Goal: Task Accomplishment & Management: Manage account settings

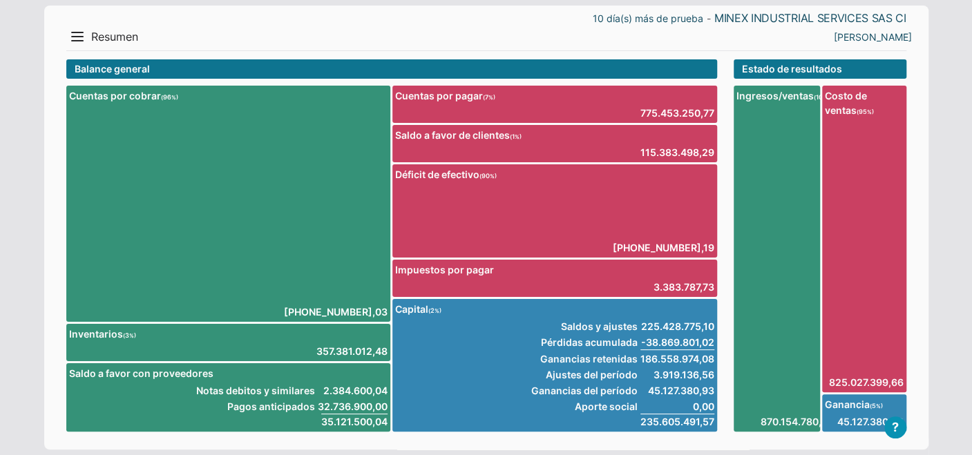
click at [93, 38] on span "Resumen" at bounding box center [114, 37] width 47 height 15
click at [79, 36] on button "Menu" at bounding box center [77, 37] width 22 height 22
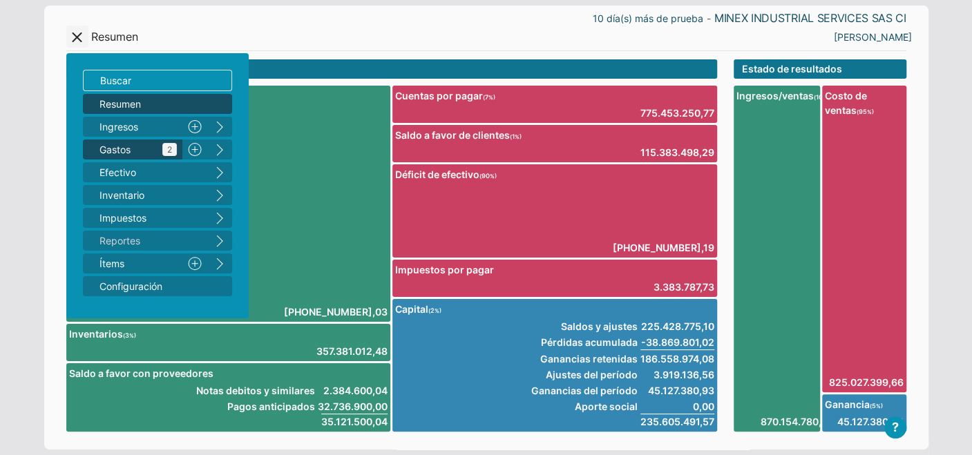
click at [114, 150] on span "Gastos 2" at bounding box center [137, 149] width 77 height 15
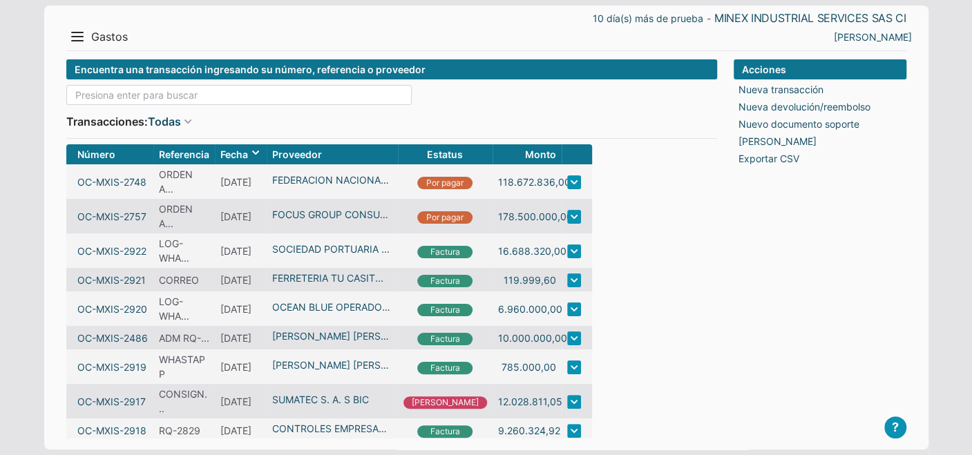
click at [136, 102] on input at bounding box center [238, 95] width 345 height 20
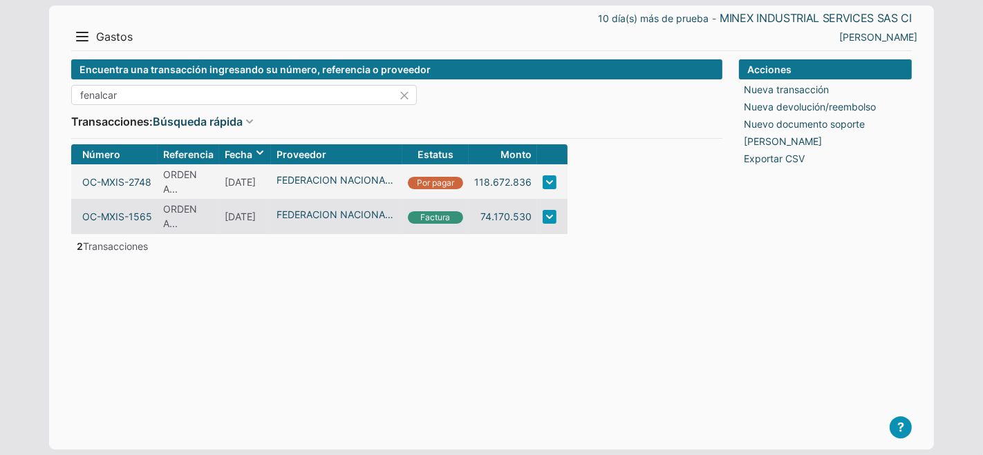
type input "fenalcar"
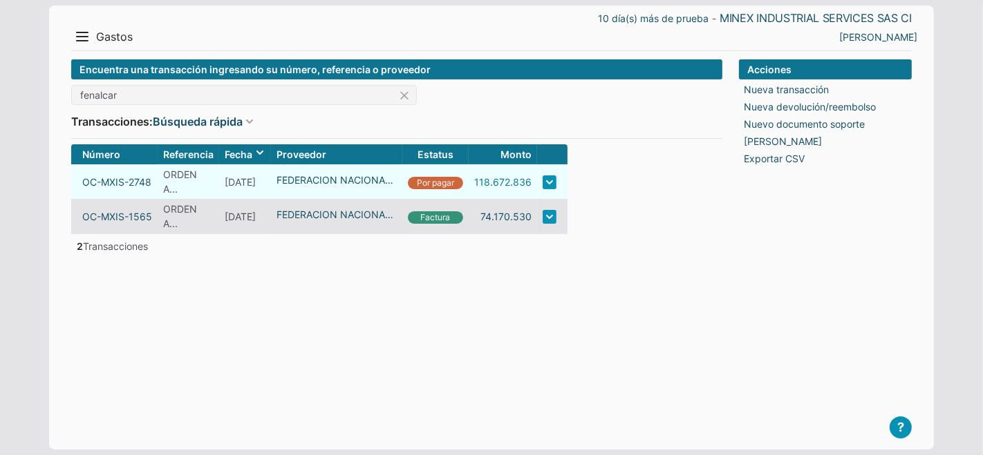
click at [515, 180] on link "118.672.836" at bounding box center [502, 182] width 57 height 15
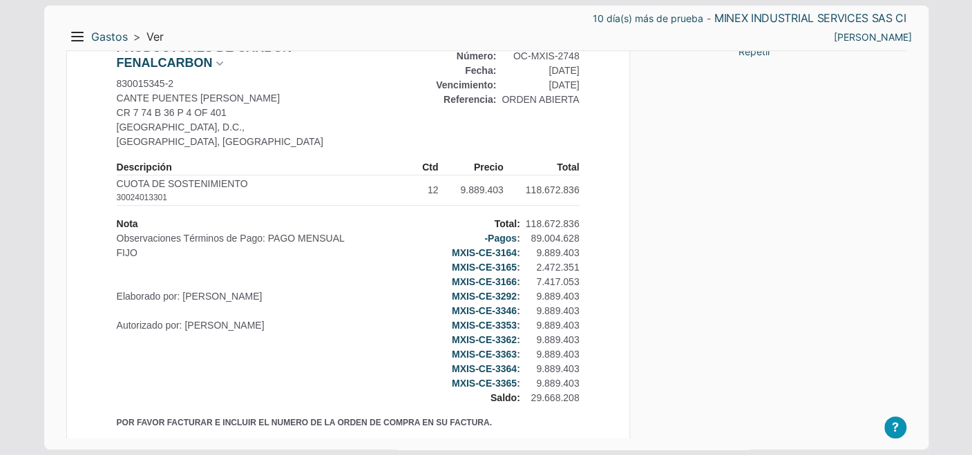
scroll to position [307, 0]
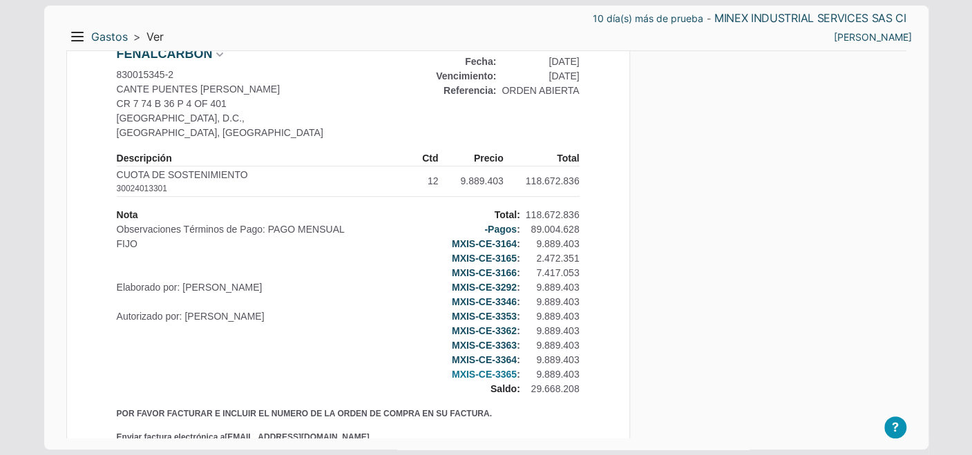
click at [484, 368] on link "MXIS-CE-3365" at bounding box center [484, 375] width 65 height 15
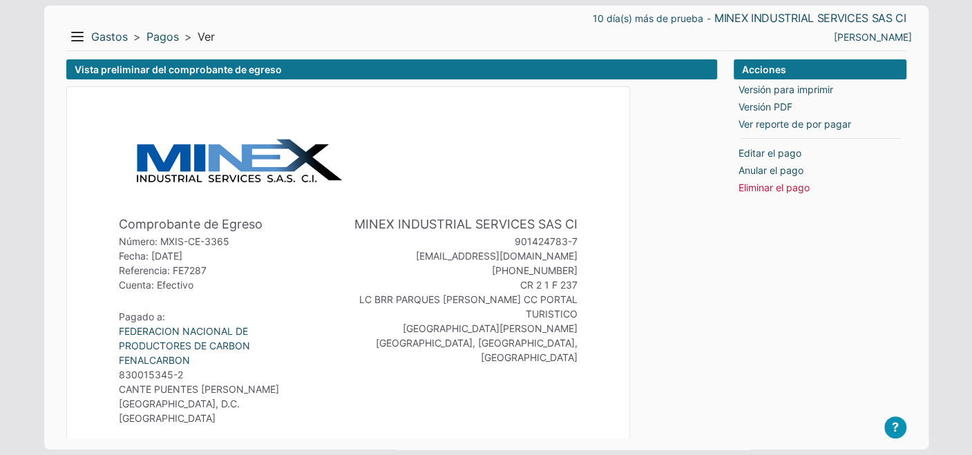
scroll to position [153, 0]
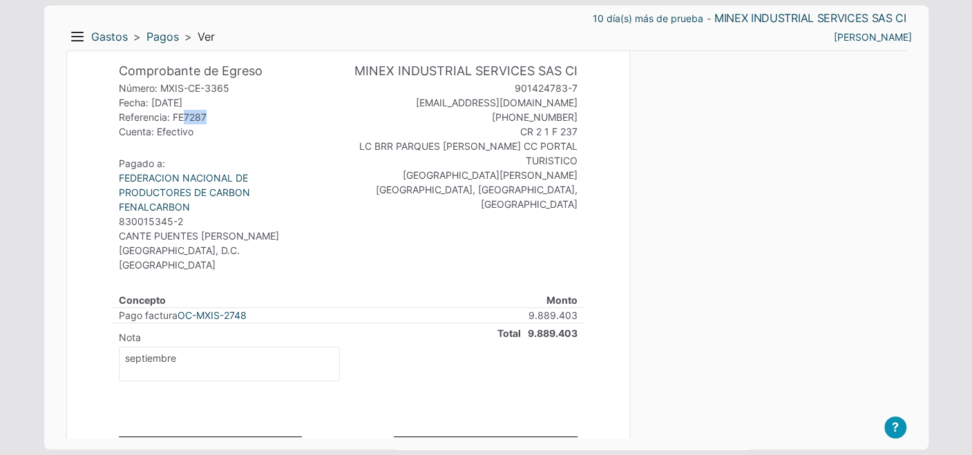
drag, startPoint x: 181, startPoint y: 115, endPoint x: 217, endPoint y: 116, distance: 35.9
click at [217, 116] on div "Referencia: FE7287" at bounding box center [211, 117] width 184 height 15
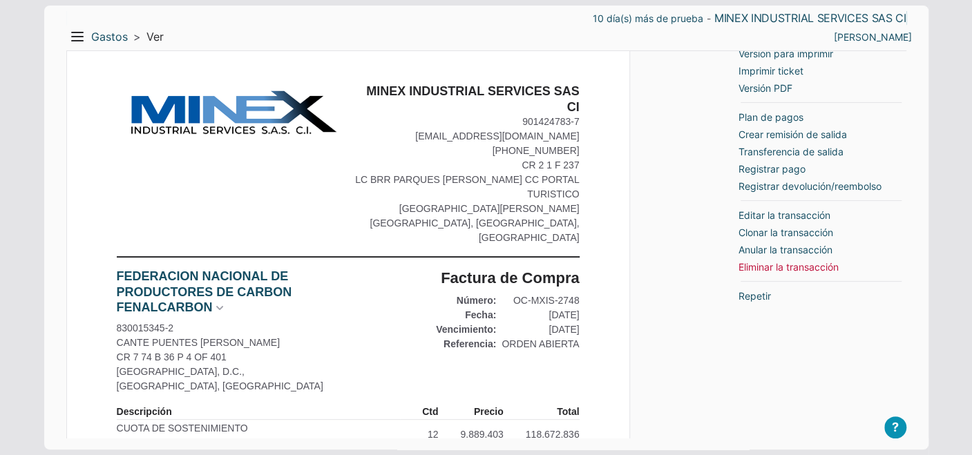
scroll to position [77, 0]
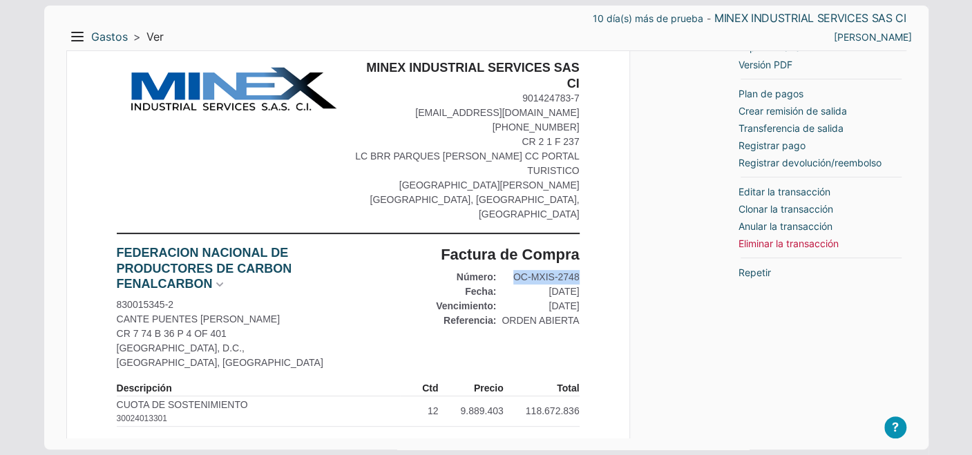
drag, startPoint x: 506, startPoint y: 259, endPoint x: 583, endPoint y: 255, distance: 77.5
copy div "OC-MXIS-2748"
click at [761, 188] on link "Editar la transacción" at bounding box center [785, 191] width 92 height 15
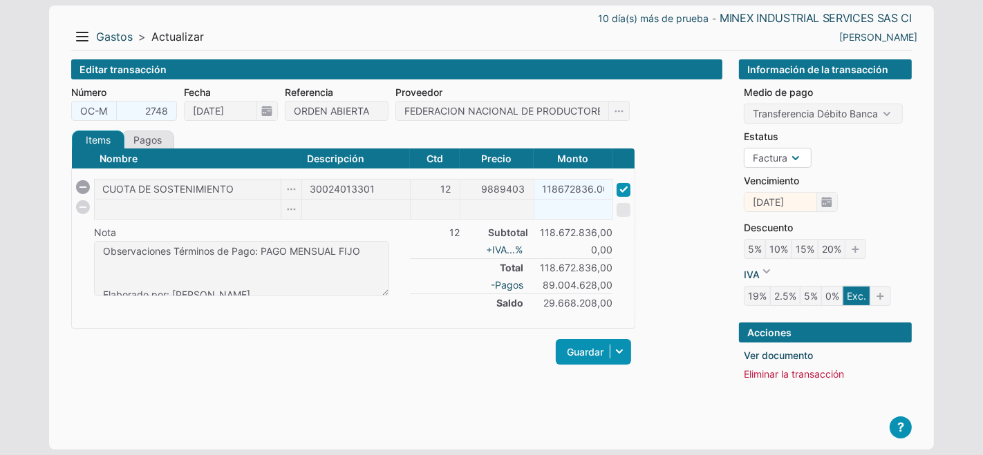
click at [791, 158] on select "Orden Factura" at bounding box center [777, 158] width 68 height 20
select select "P"
click at [743, 148] on select "Orden Factura" at bounding box center [777, 158] width 68 height 20
checkbox input "false"
type input "[DATE]"
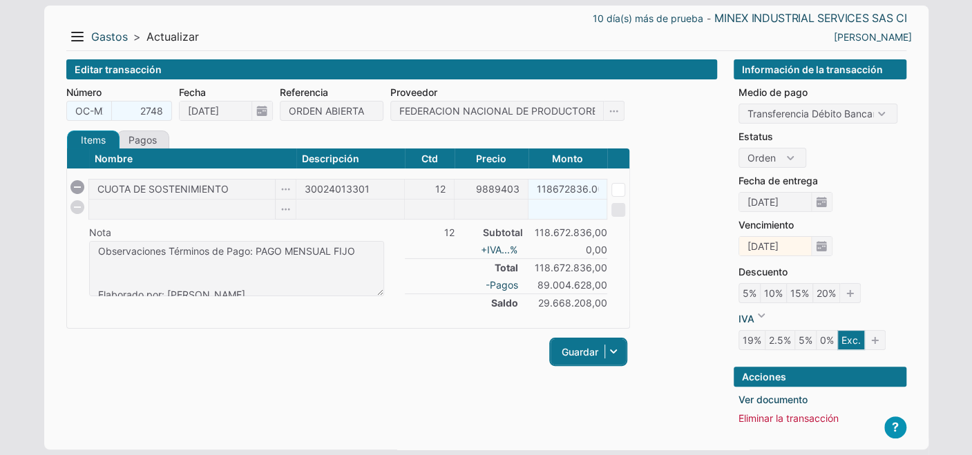
click at [569, 352] on link "Guardar" at bounding box center [588, 352] width 75 height 26
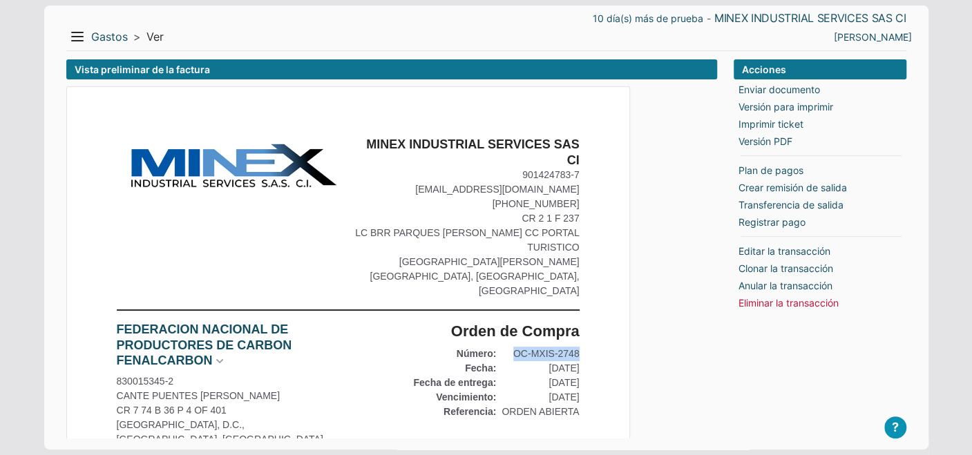
drag, startPoint x: 507, startPoint y: 336, endPoint x: 594, endPoint y: 343, distance: 86.6
copy div "OC-MXIS-2748"
click at [746, 139] on link "Versión PDF" at bounding box center [766, 141] width 54 height 15
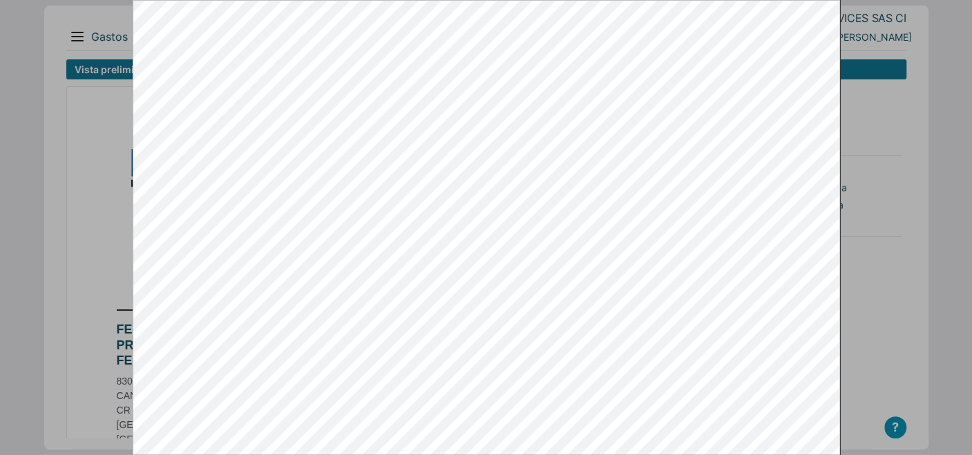
click at [890, 237] on div at bounding box center [486, 227] width 972 height 455
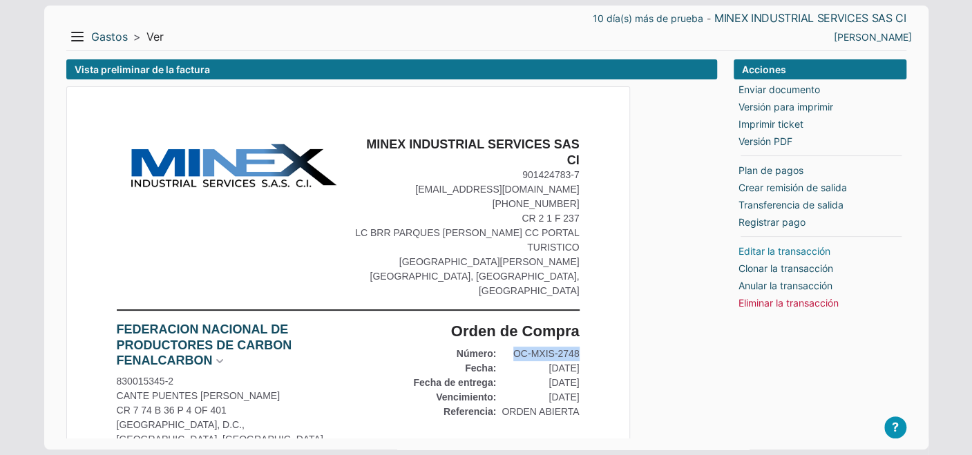
click at [779, 251] on link "Editar la transacción" at bounding box center [785, 251] width 92 height 15
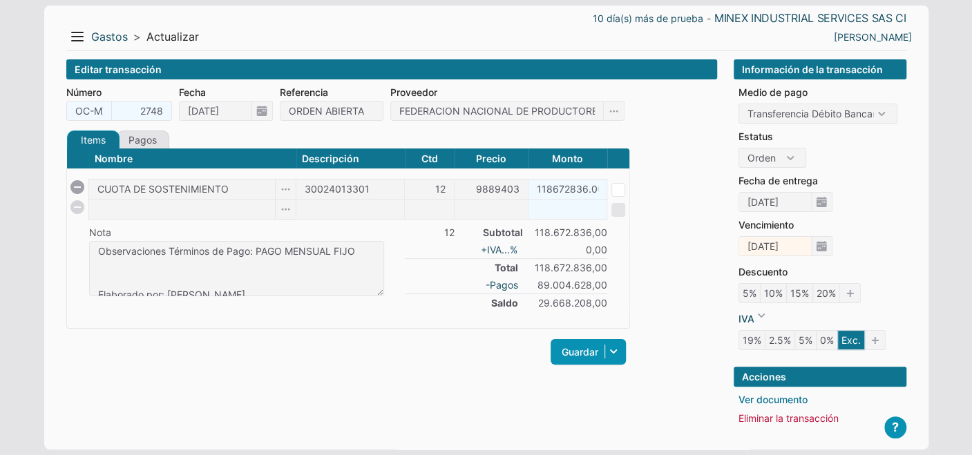
click at [745, 395] on link "Ver documento" at bounding box center [773, 399] width 69 height 15
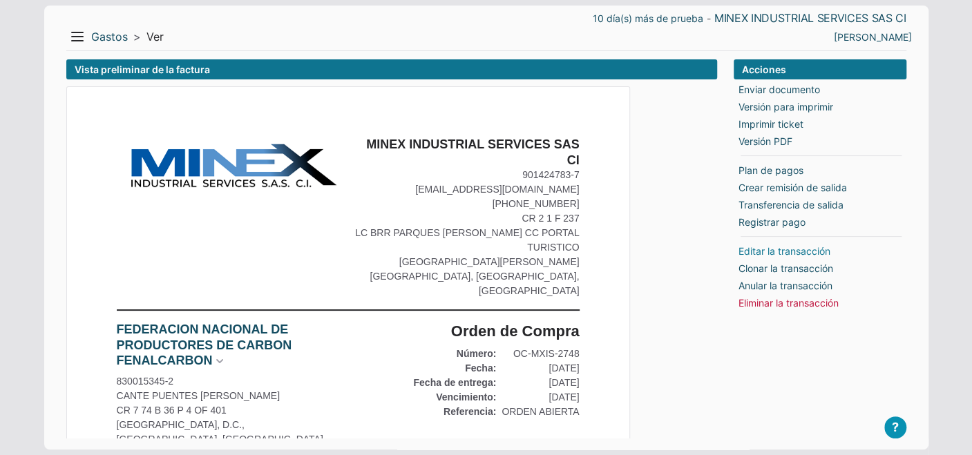
click at [752, 251] on link "Editar la transacción" at bounding box center [785, 251] width 92 height 15
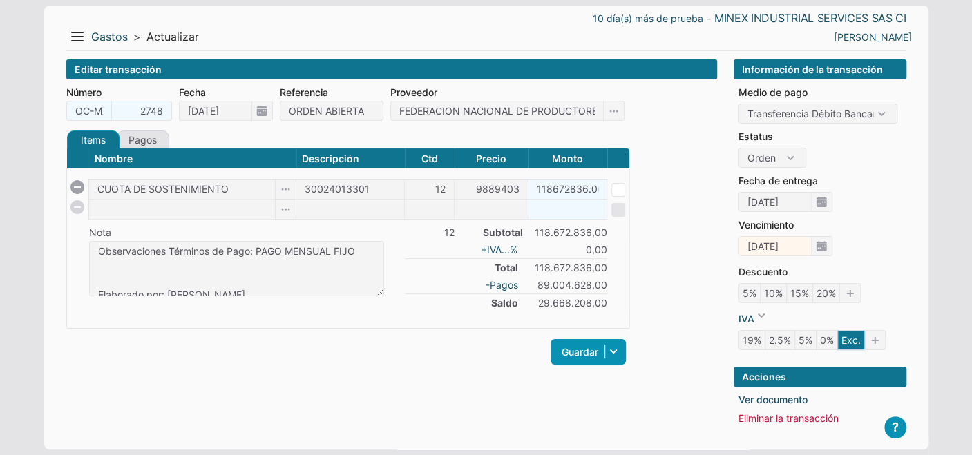
click at [757, 168] on ul "Medio de pago Instrumento no definido Efectivo Tarjeta Débito Consiganción banc…" at bounding box center [820, 216] width 172 height 274
click at [757, 162] on select "Orden Factura" at bounding box center [773, 158] width 68 height 20
select select "C"
click at [743, 148] on select "Orden Factura" at bounding box center [773, 158] width 68 height 20
type input "[DATE]"
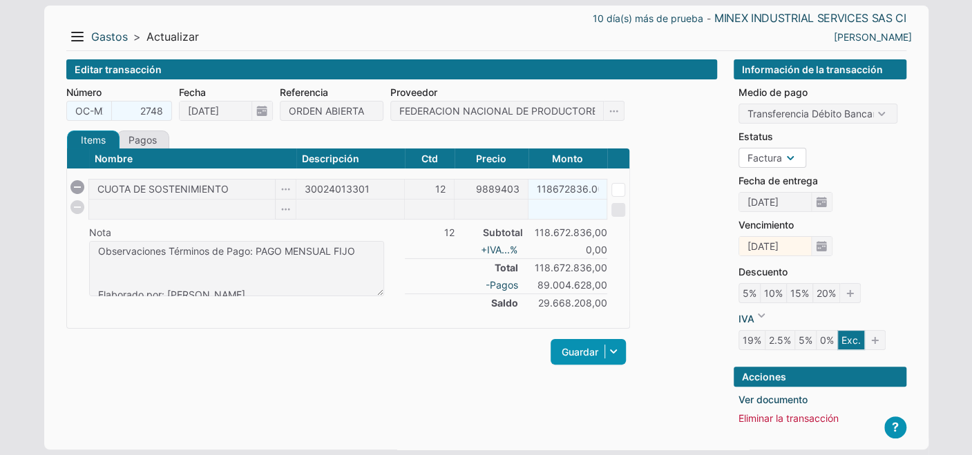
checkbox input "true"
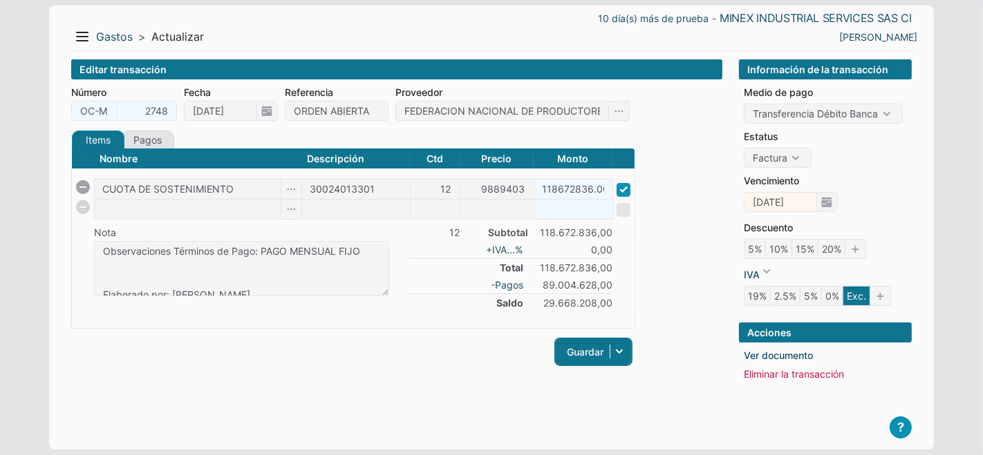
click at [574, 346] on link "Guardar" at bounding box center [593, 352] width 75 height 26
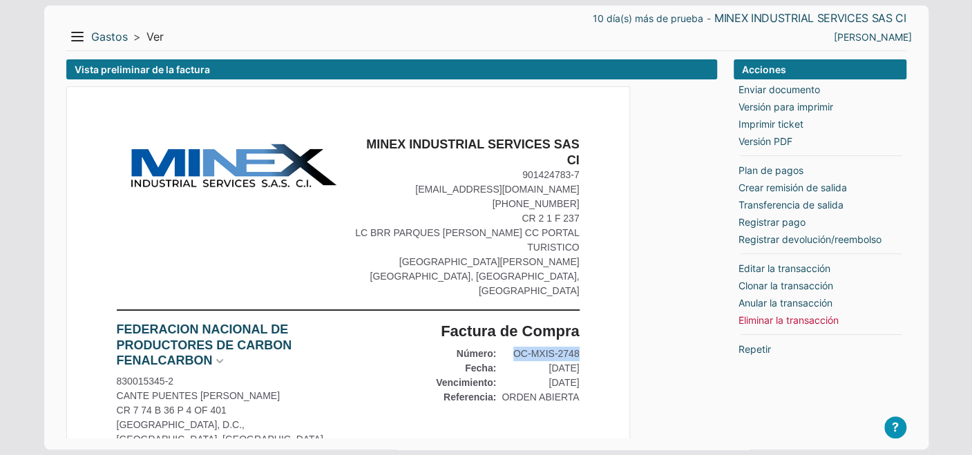
drag, startPoint x: 528, startPoint y: 339, endPoint x: 581, endPoint y: 336, distance: 53.3
copy div "OC-MXIS-2748"
click at [84, 35] on button "Menu" at bounding box center [77, 37] width 22 height 22
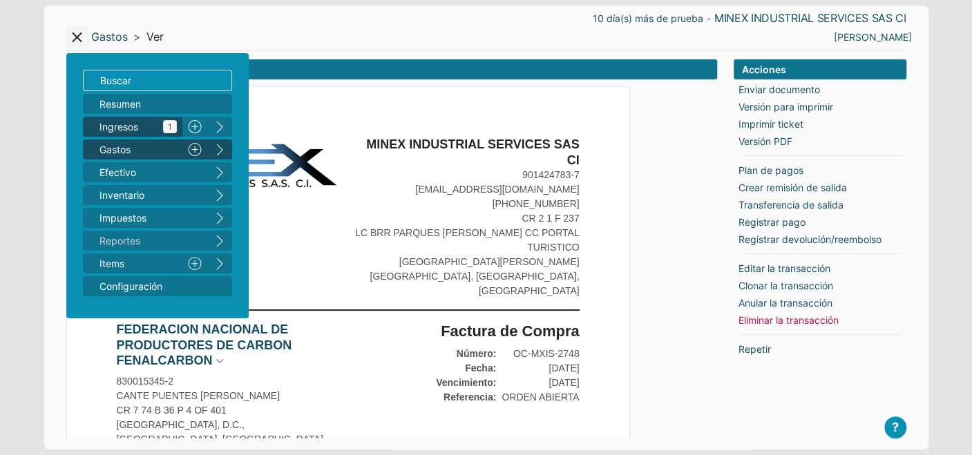
click at [115, 131] on span "Ingresos 1" at bounding box center [137, 127] width 77 height 15
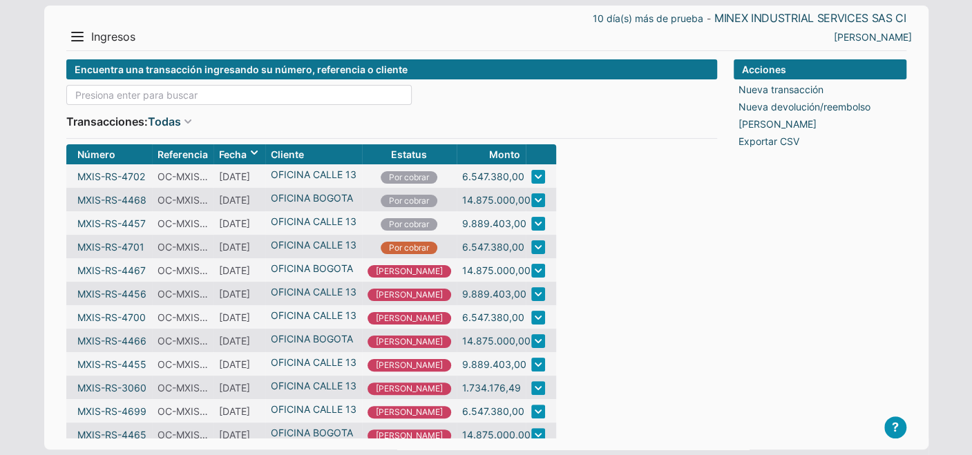
click at [106, 90] on input at bounding box center [238, 95] width 345 height 20
paste input "OC-MXIS-2748"
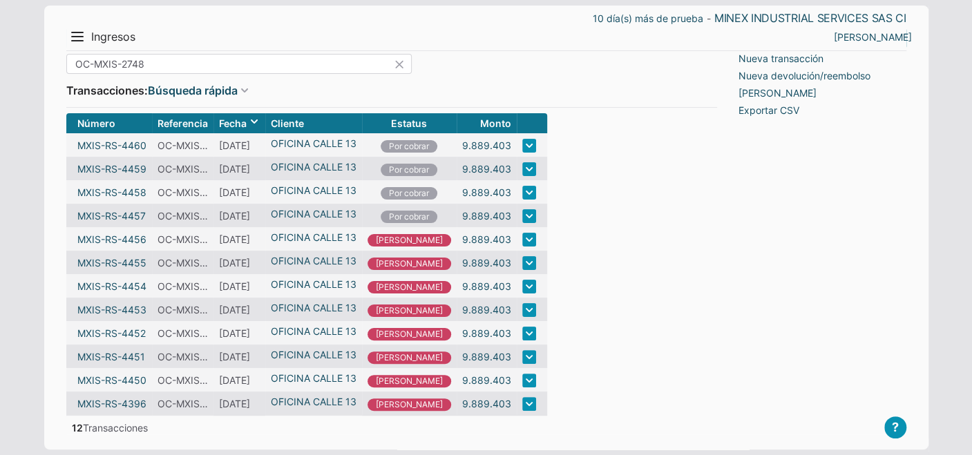
scroll to position [47, 0]
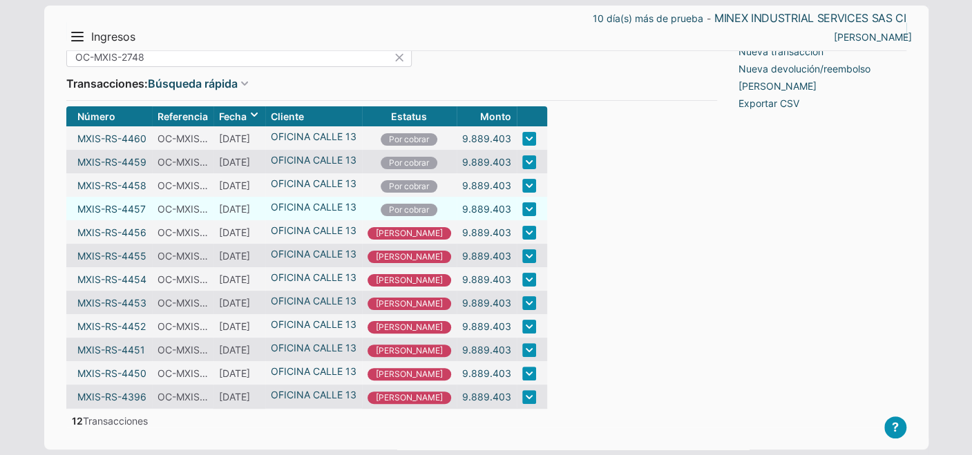
type input "OC-MXIS-2748"
click at [522, 202] on link at bounding box center [529, 209] width 14 height 14
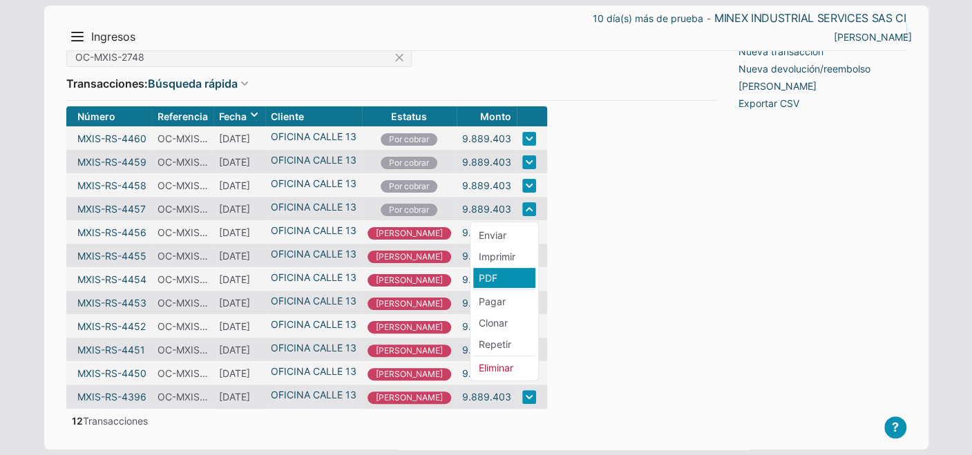
click at [495, 268] on li "PDF" at bounding box center [504, 278] width 62 height 20
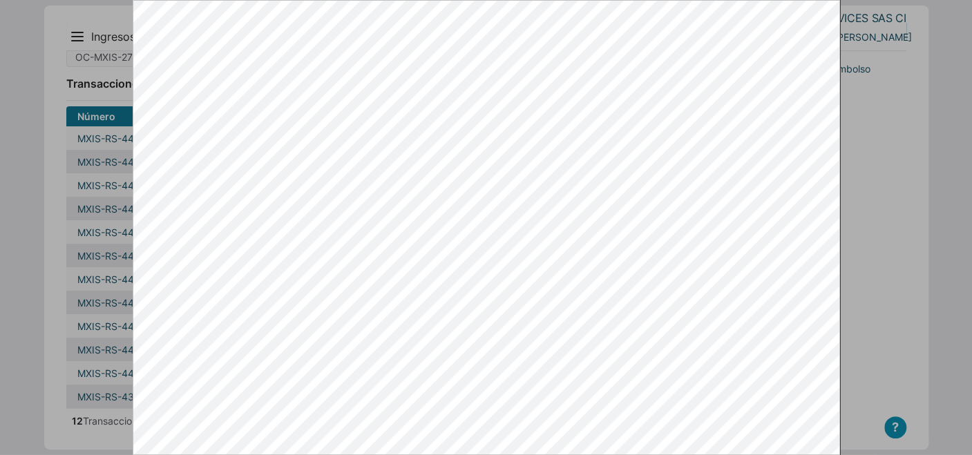
click at [866, 261] on div at bounding box center [486, 227] width 972 height 455
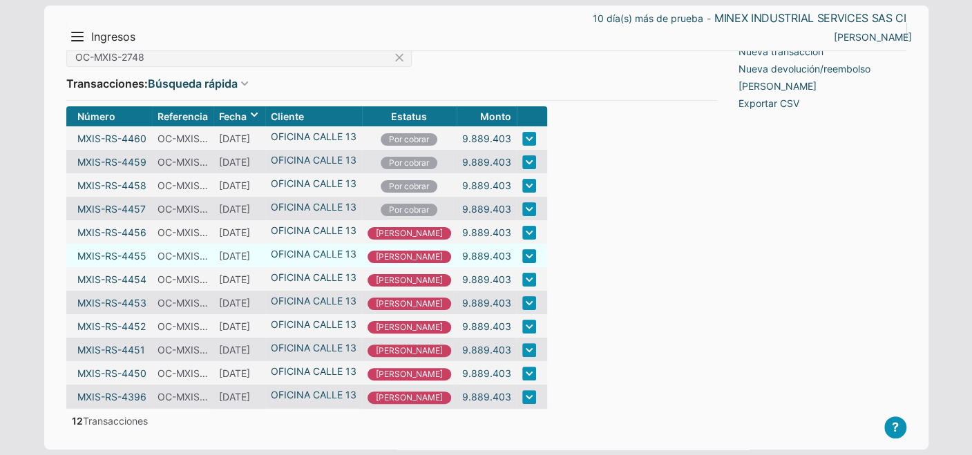
click at [522, 252] on link at bounding box center [529, 256] width 14 height 14
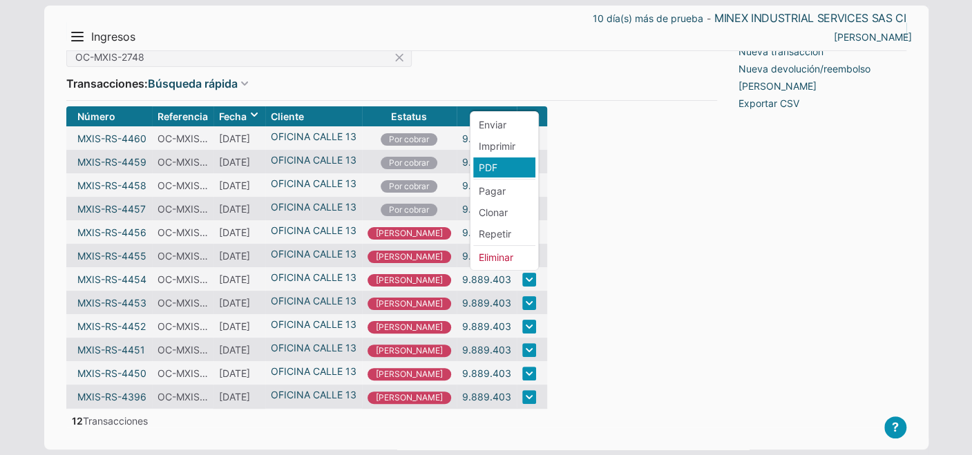
click at [491, 158] on li "PDF" at bounding box center [504, 168] width 62 height 20
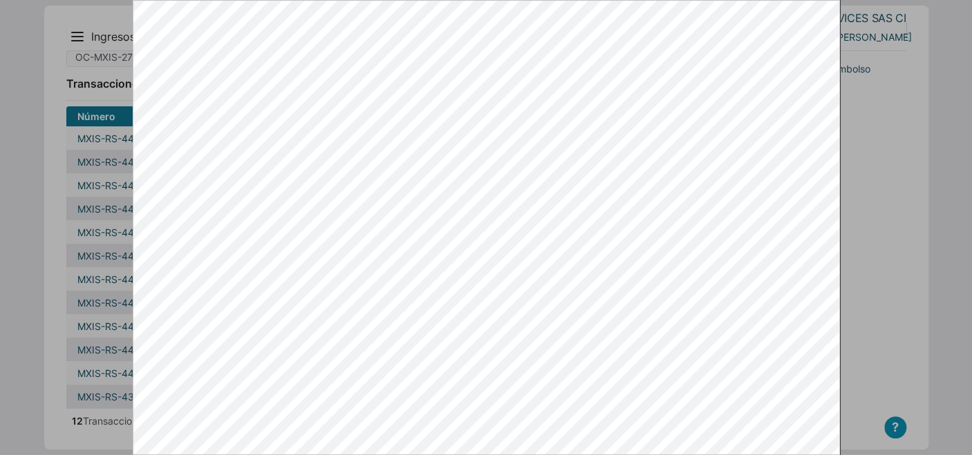
click at [853, 296] on div at bounding box center [486, 227] width 972 height 455
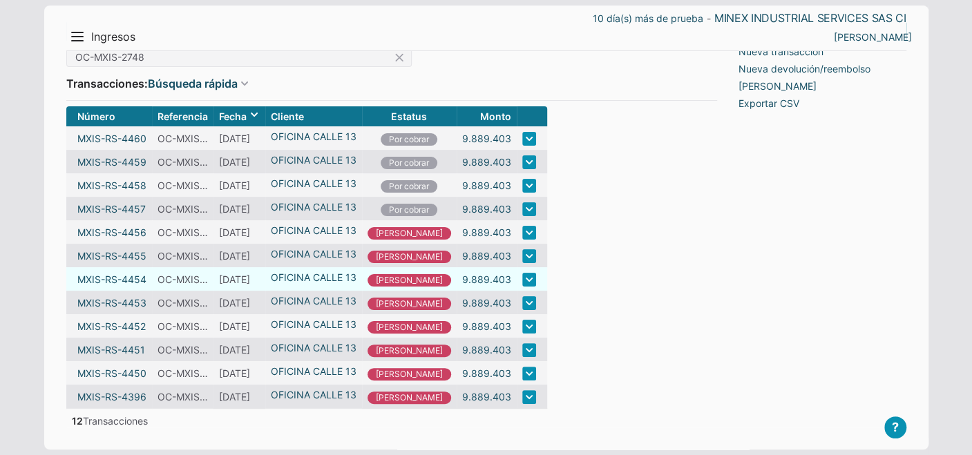
click at [522, 275] on link at bounding box center [529, 280] width 14 height 14
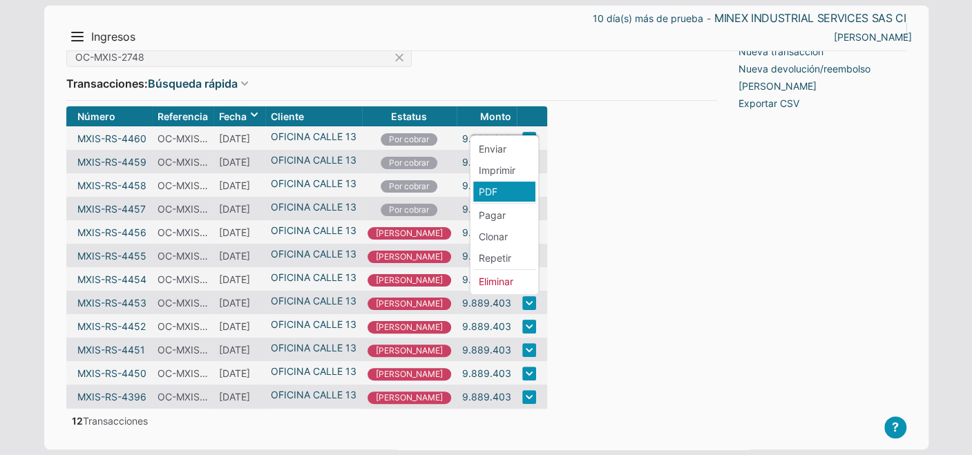
click at [491, 186] on li "PDF" at bounding box center [504, 192] width 62 height 20
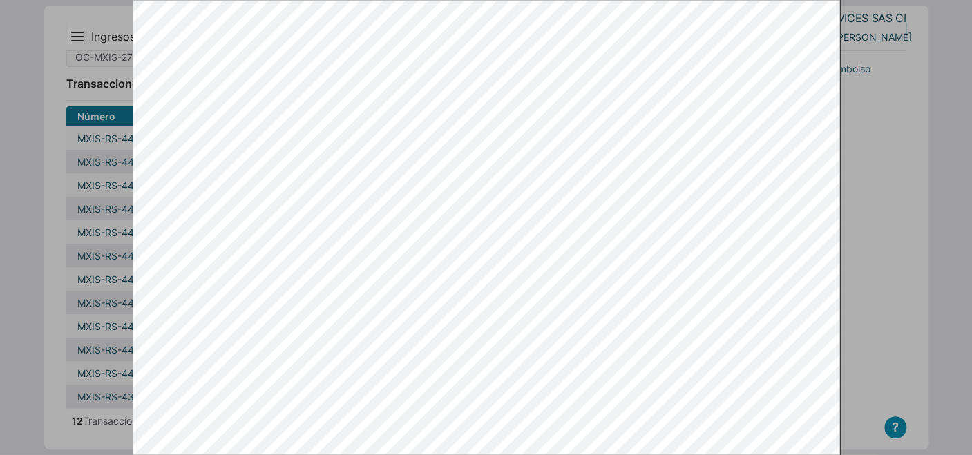
click at [866, 306] on div at bounding box center [486, 227] width 972 height 455
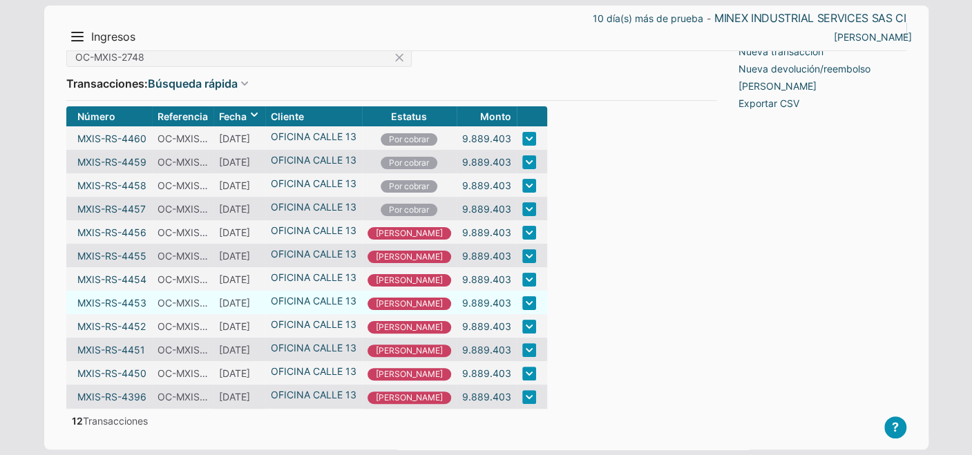
click at [522, 296] on link at bounding box center [529, 303] width 14 height 14
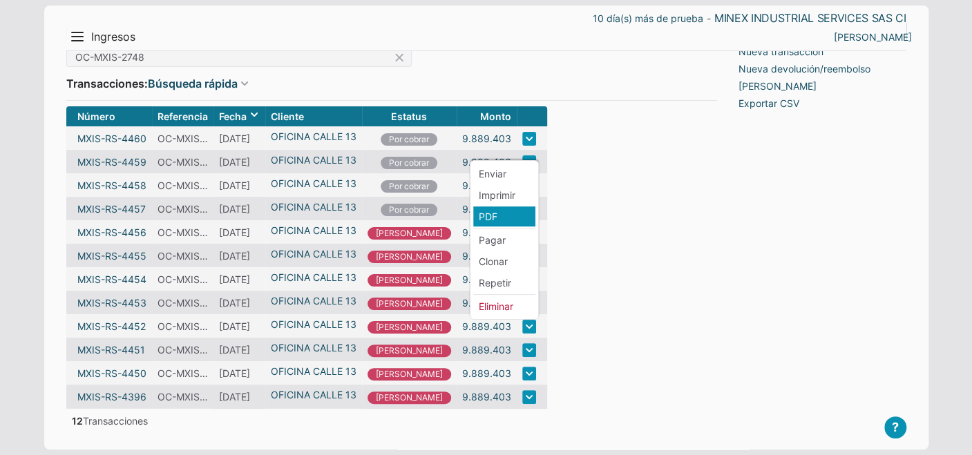
click at [493, 207] on li "PDF" at bounding box center [504, 217] width 62 height 20
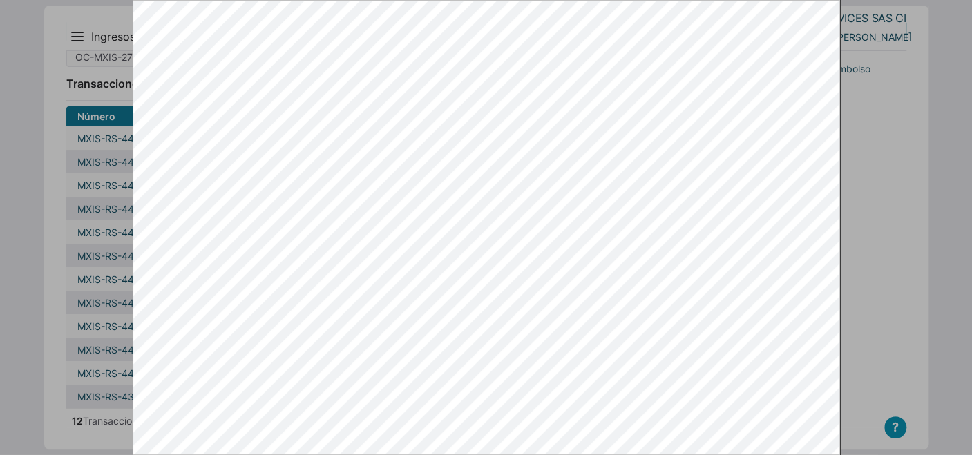
click at [869, 330] on div at bounding box center [486, 227] width 972 height 455
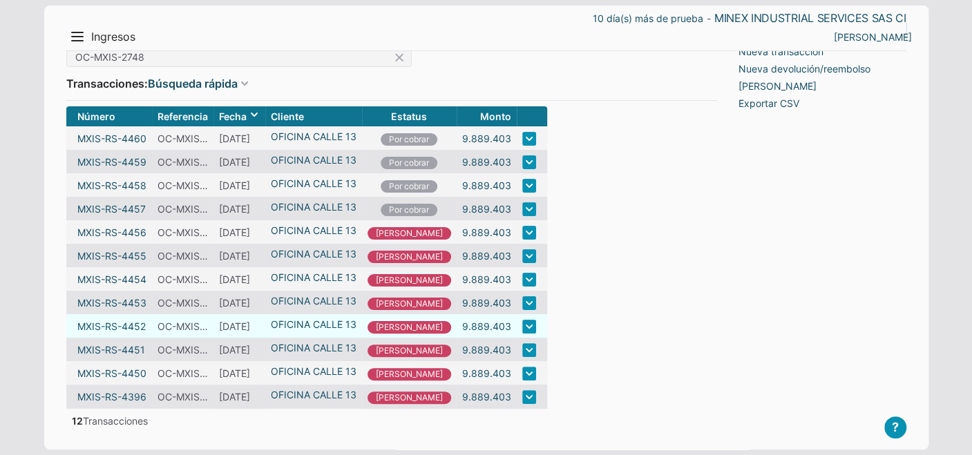
click at [517, 328] on td at bounding box center [532, 325] width 30 height 23
click at [522, 324] on link at bounding box center [529, 327] width 14 height 14
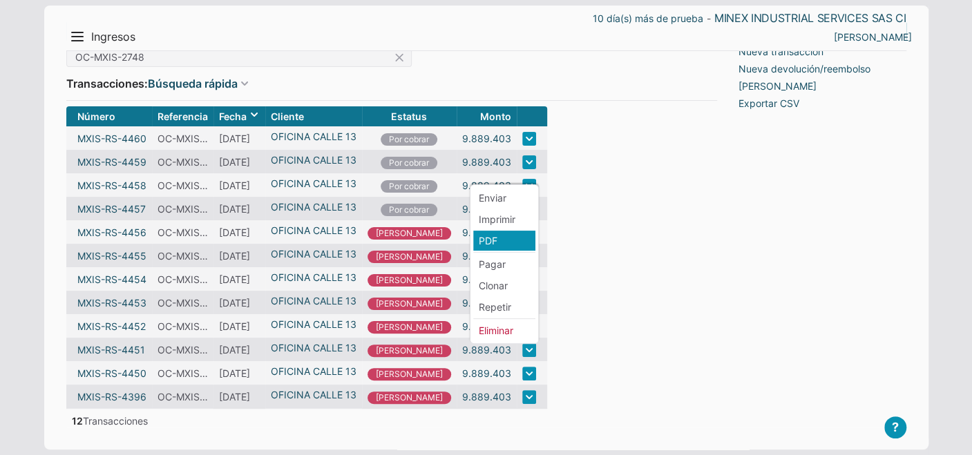
click at [493, 231] on li "PDF" at bounding box center [504, 241] width 62 height 20
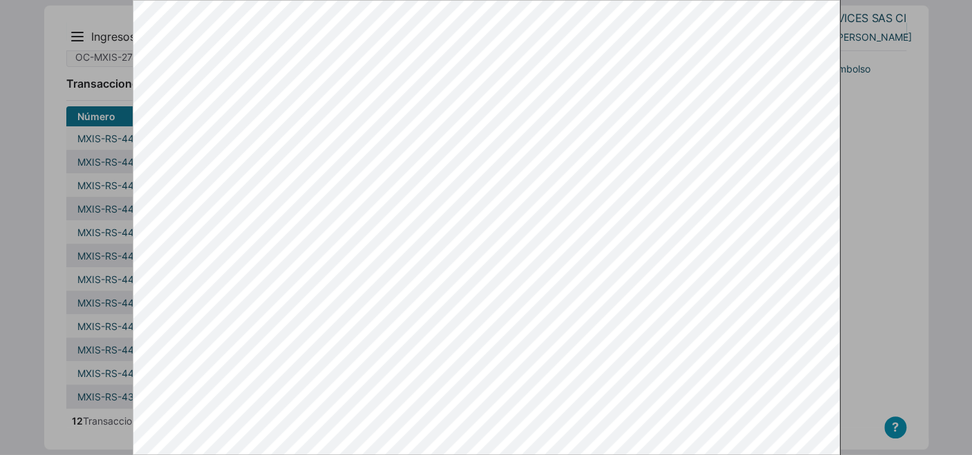
click at [868, 336] on div at bounding box center [486, 227] width 972 height 455
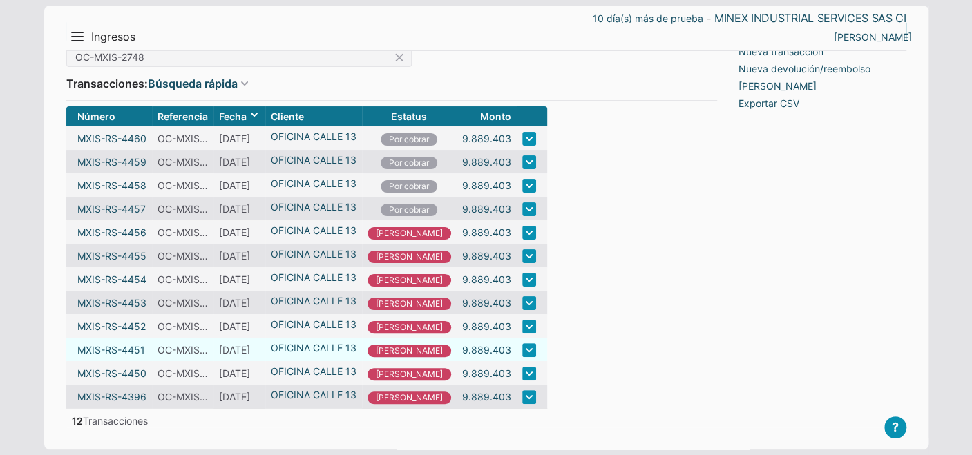
click at [522, 350] on link at bounding box center [529, 350] width 14 height 14
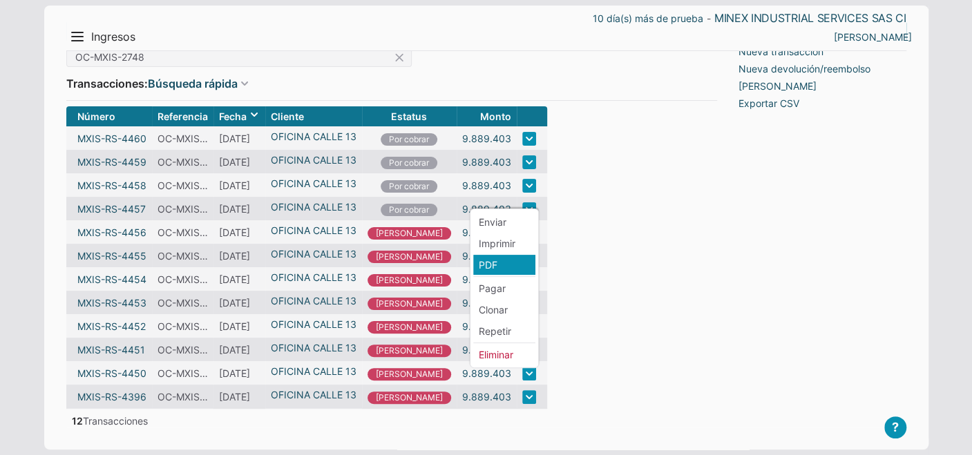
click at [507, 256] on li "PDF" at bounding box center [504, 265] width 62 height 20
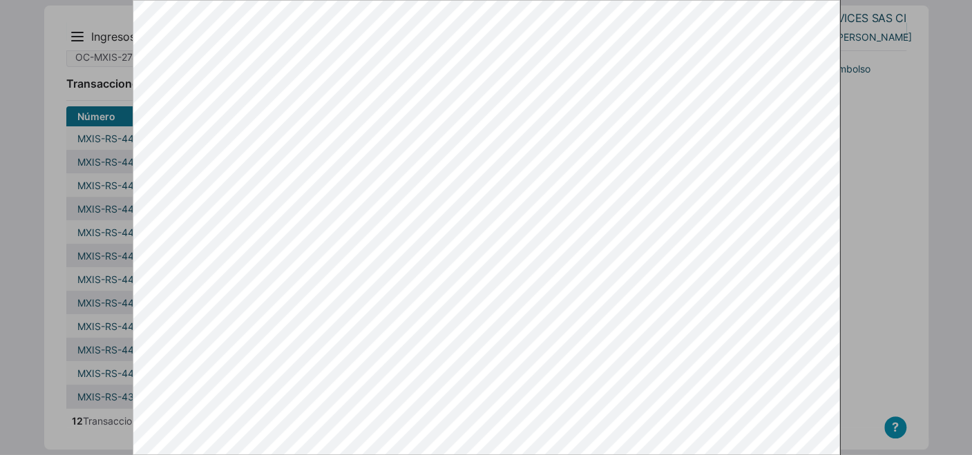
click at [869, 336] on div at bounding box center [486, 227] width 972 height 455
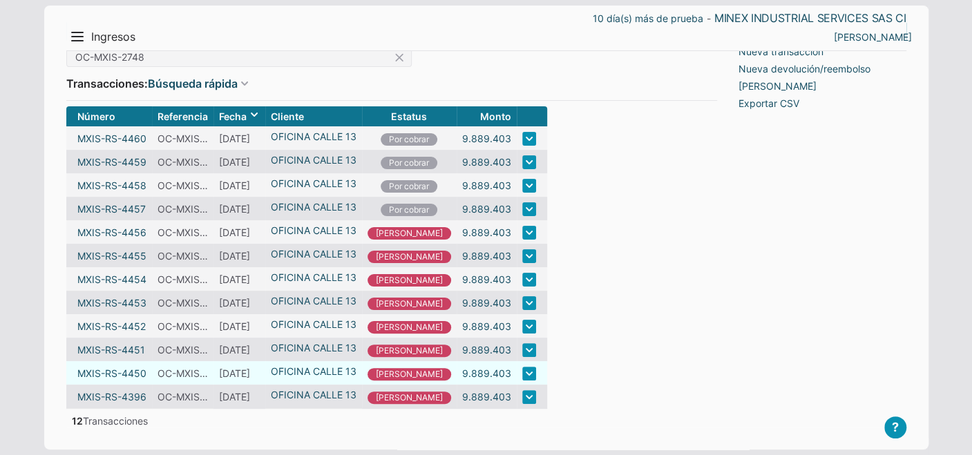
click at [517, 370] on td at bounding box center [532, 372] width 30 height 23
click at [522, 372] on link at bounding box center [529, 374] width 14 height 14
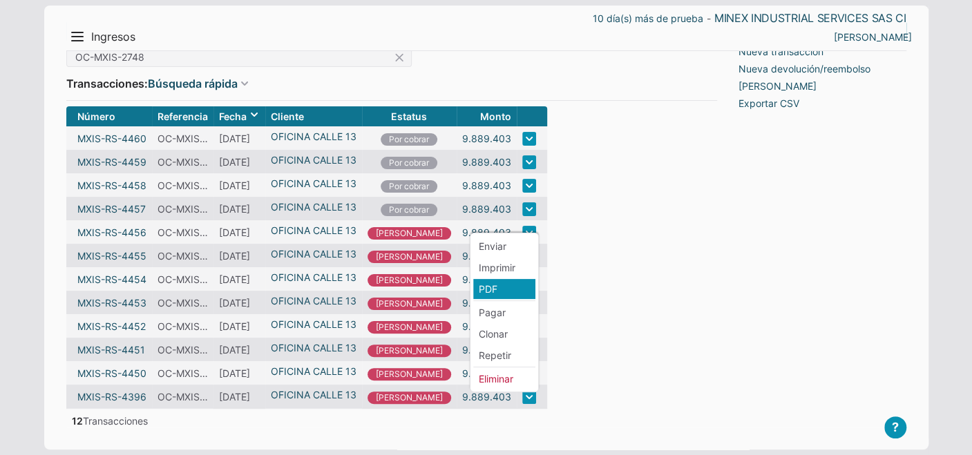
click at [498, 279] on li "PDF" at bounding box center [504, 289] width 62 height 20
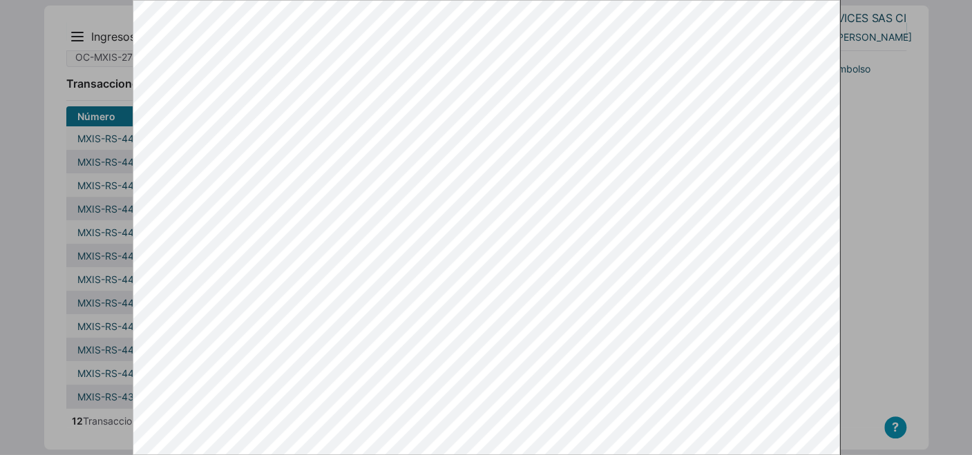
click at [862, 370] on div at bounding box center [486, 227] width 972 height 455
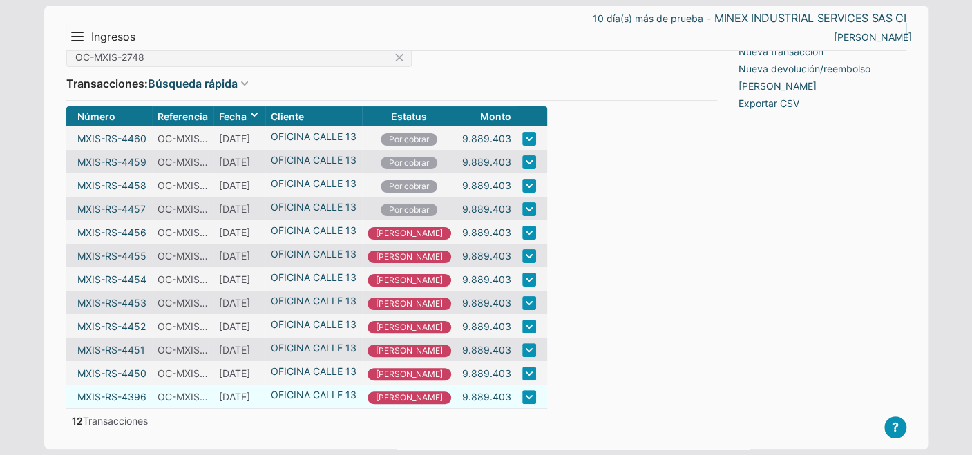
click at [522, 394] on link at bounding box center [529, 397] width 14 height 14
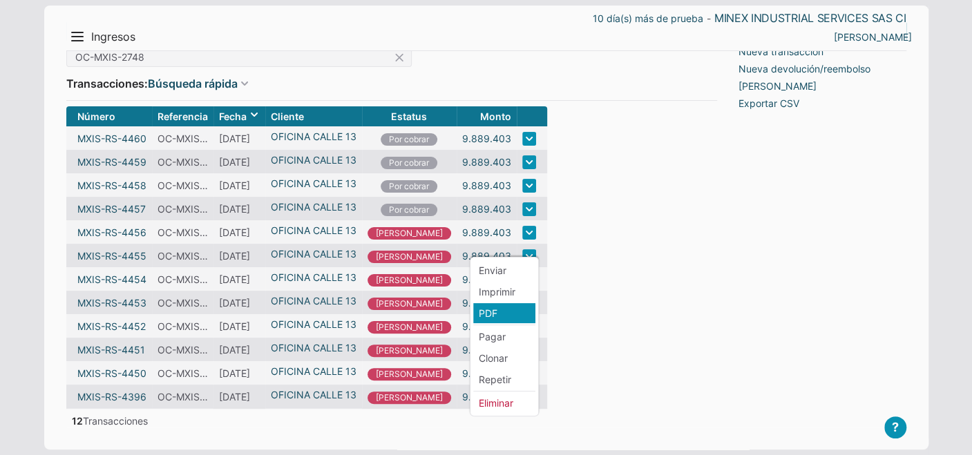
click at [497, 303] on li "PDF" at bounding box center [504, 313] width 62 height 20
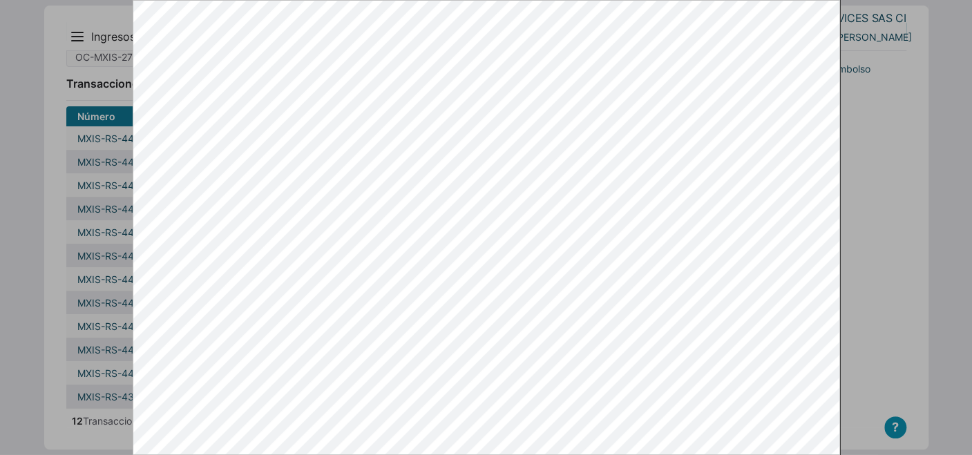
click at [918, 202] on div at bounding box center [486, 227] width 972 height 455
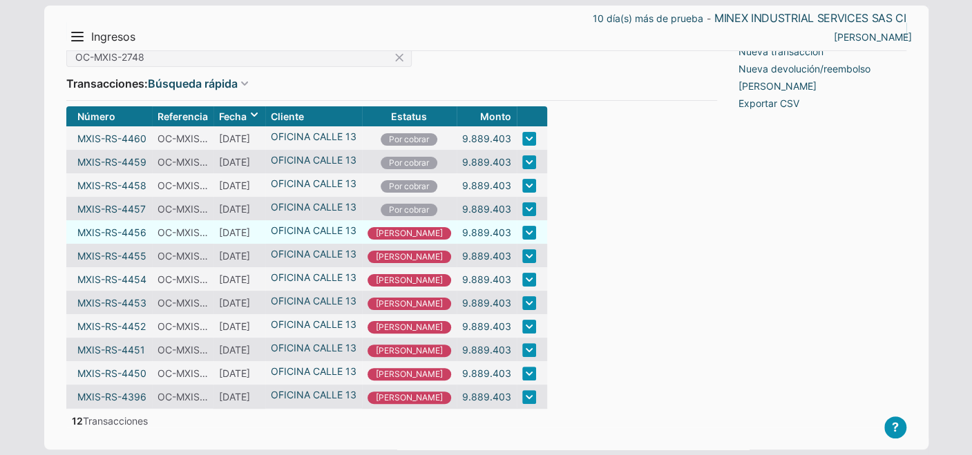
click at [522, 226] on link at bounding box center [529, 233] width 14 height 14
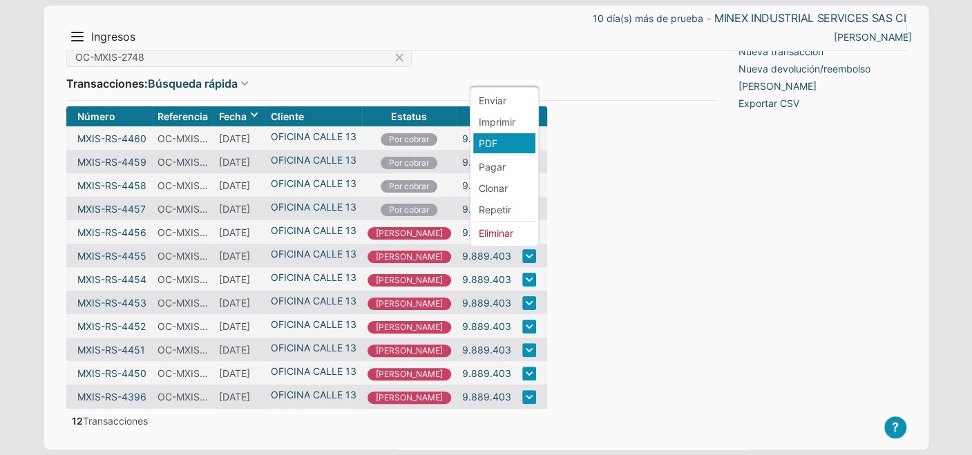
click at [485, 136] on li "PDF" at bounding box center [504, 143] width 62 height 20
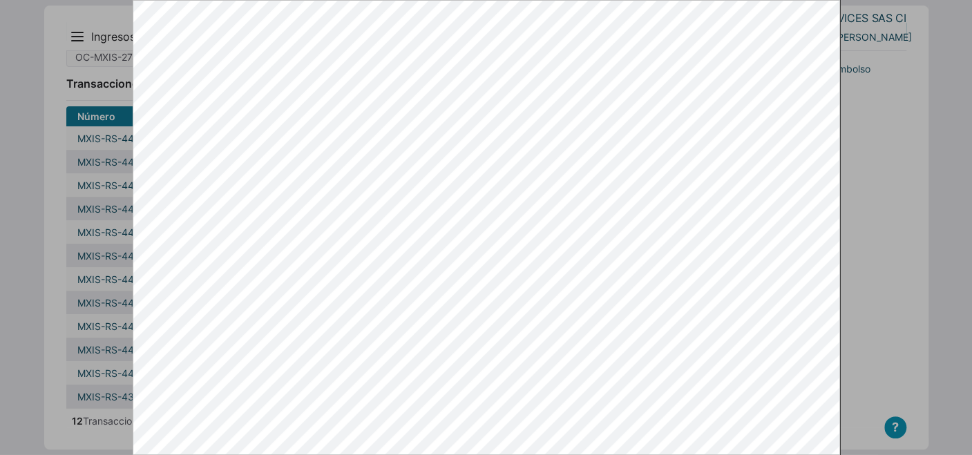
click at [896, 111] on div at bounding box center [486, 227] width 972 height 455
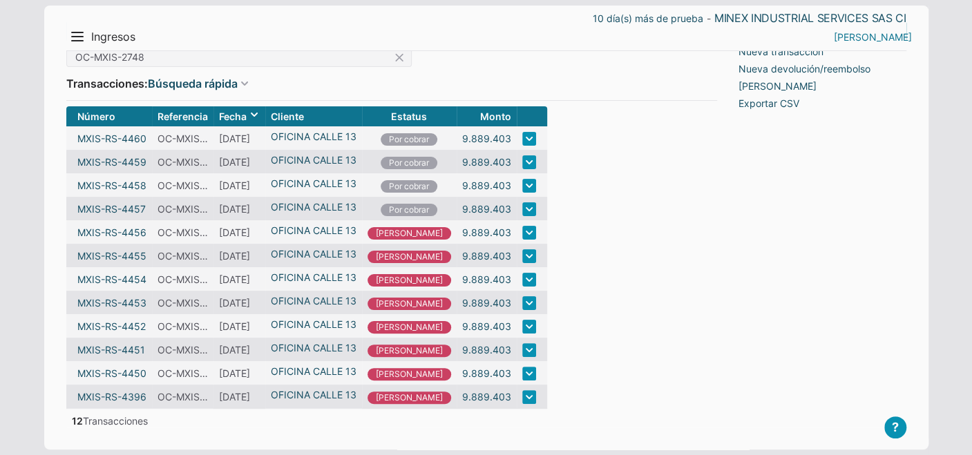
click at [881, 40] on link "[PERSON_NAME]" at bounding box center [873, 37] width 78 height 15
click at [881, 86] on li "Salir" at bounding box center [885, 85] width 62 height 20
